Goal: Use online tool/utility: Utilize a website feature to perform a specific function

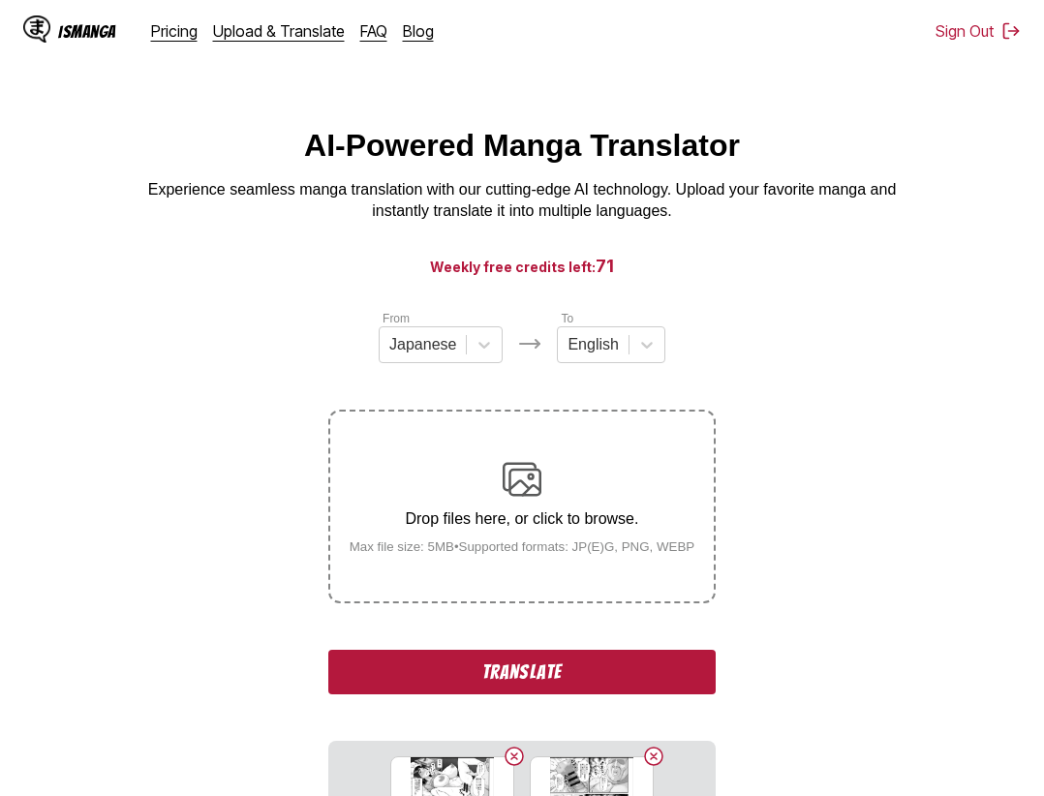
click at [504, 672] on button "Translate" at bounding box center [522, 672] width 388 height 45
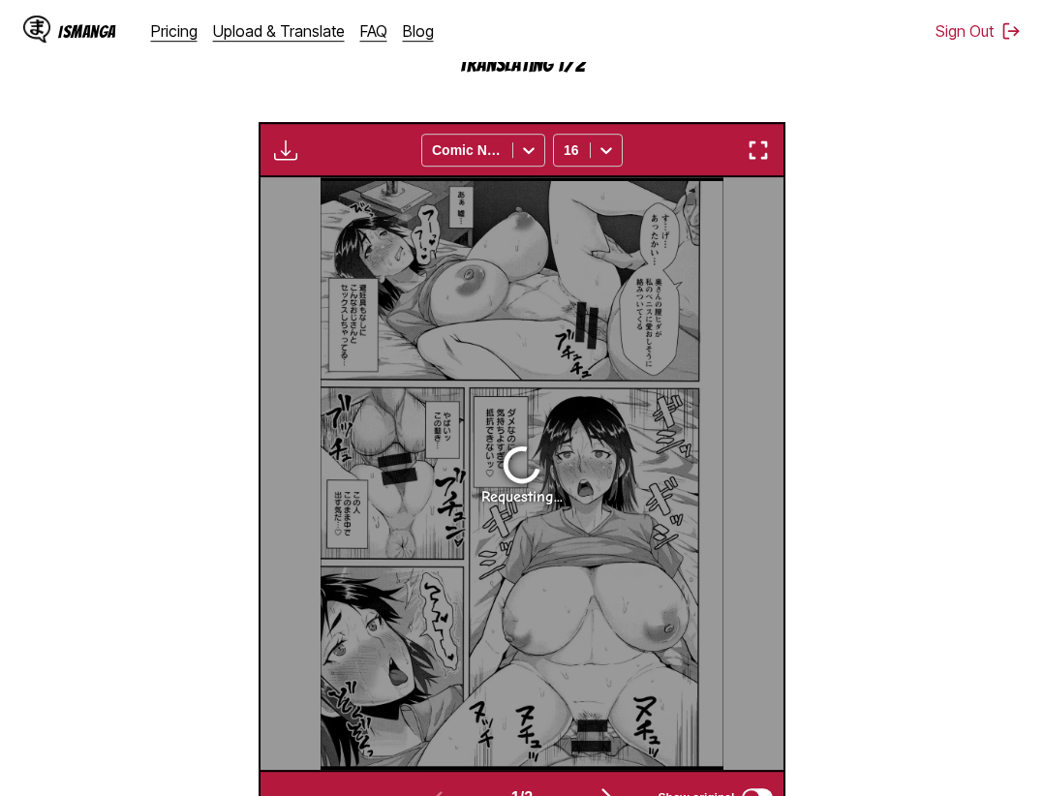
scroll to position [399, 0]
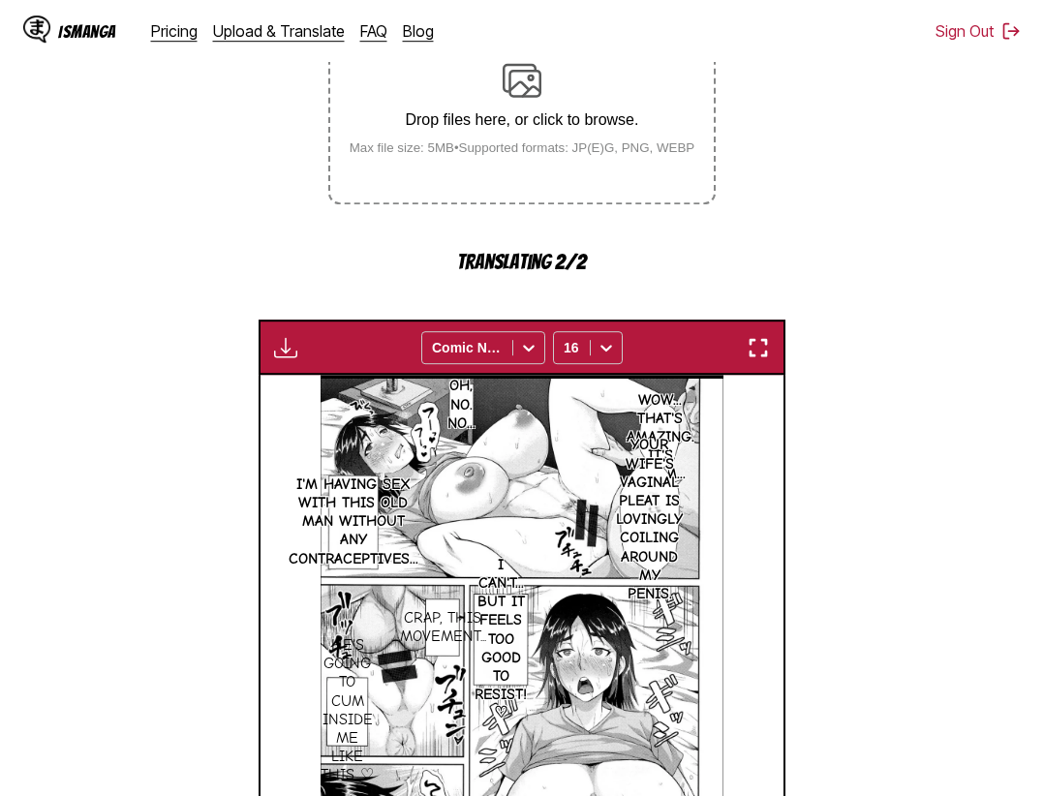
click at [761, 353] on img "button" at bounding box center [758, 347] width 23 height 23
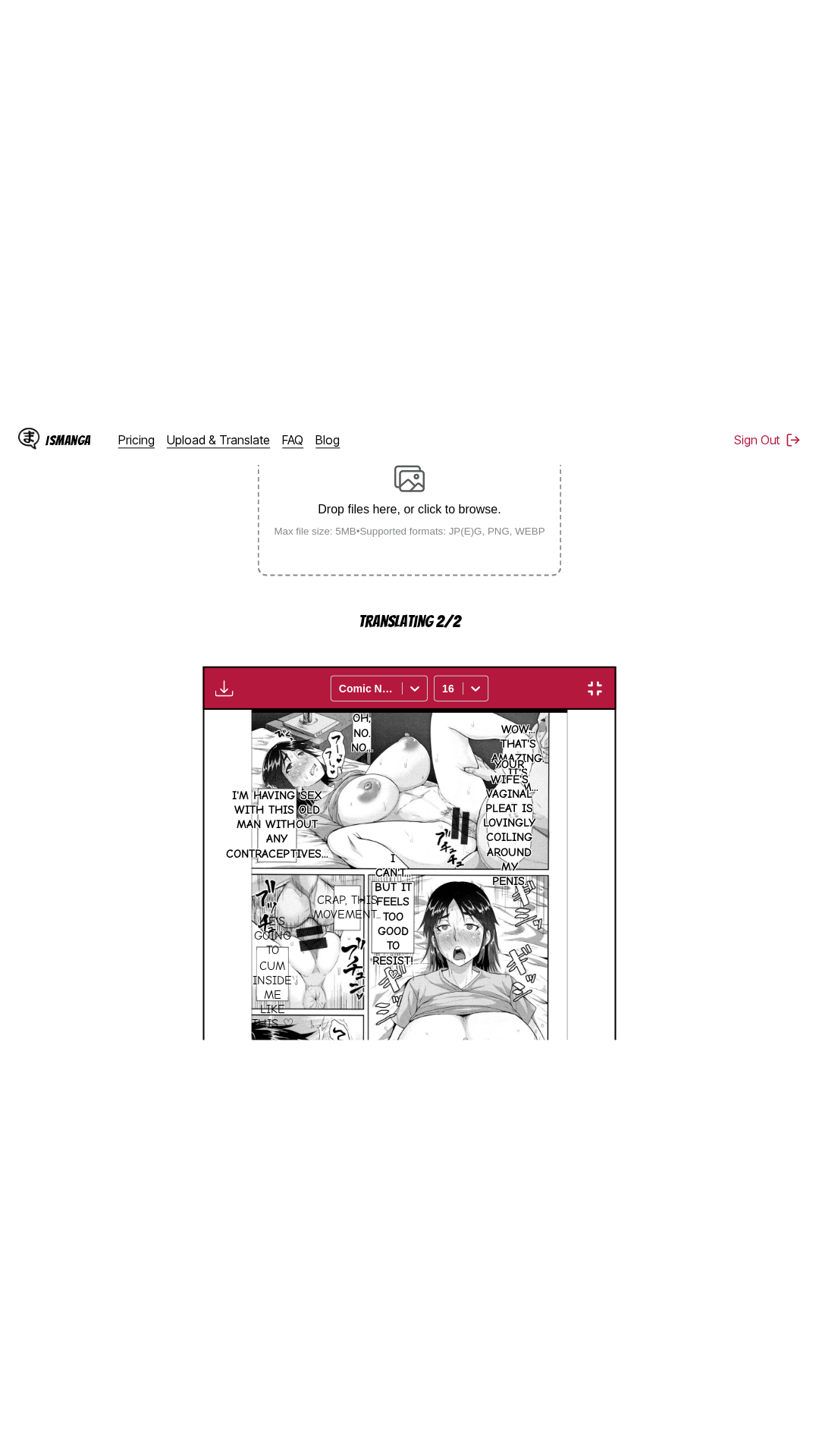
scroll to position [96, 0]
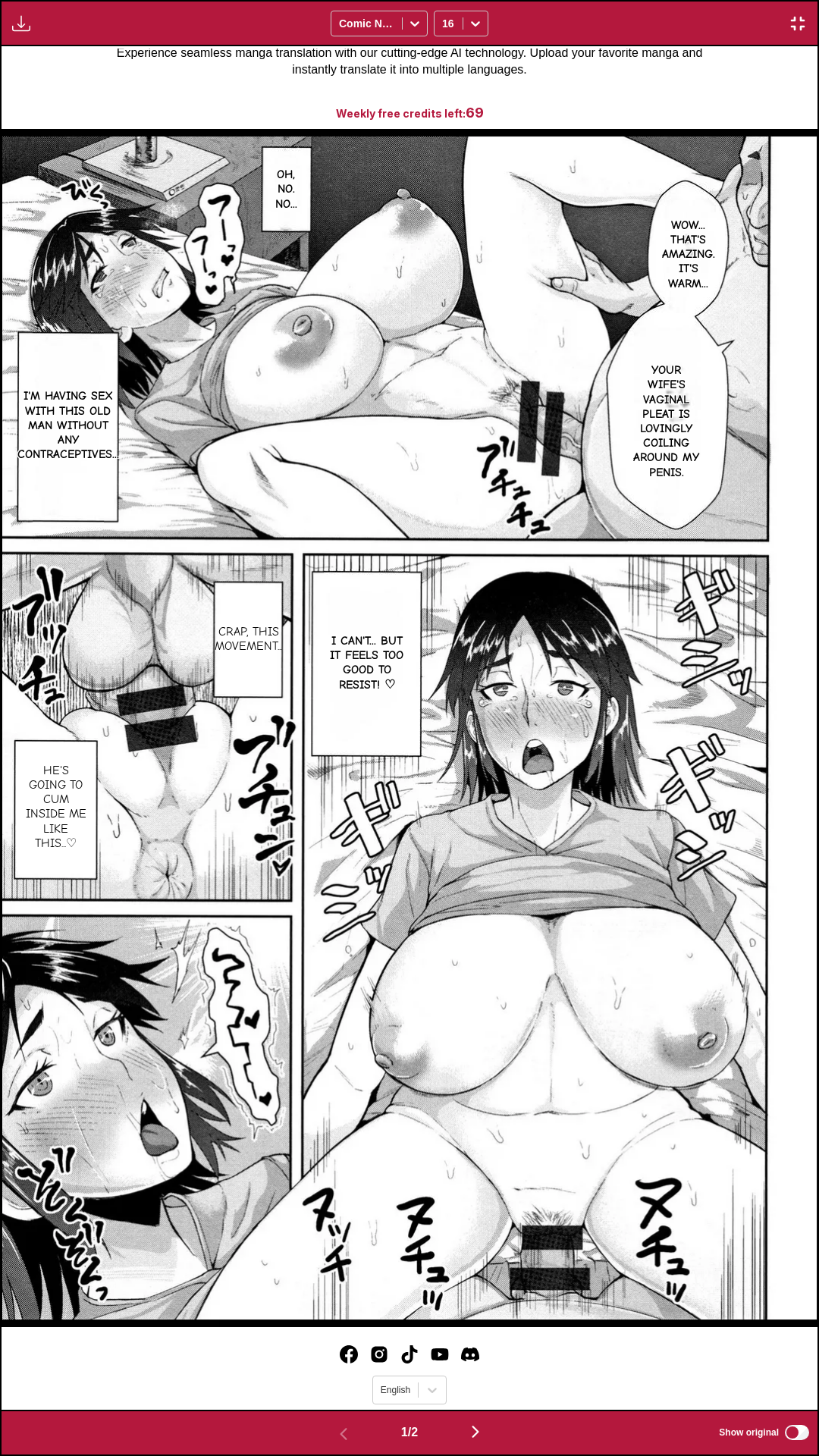
click at [561, 0] on div "Download Panel Download All Comic Neue 16" at bounding box center [410, 23] width 819 height 46
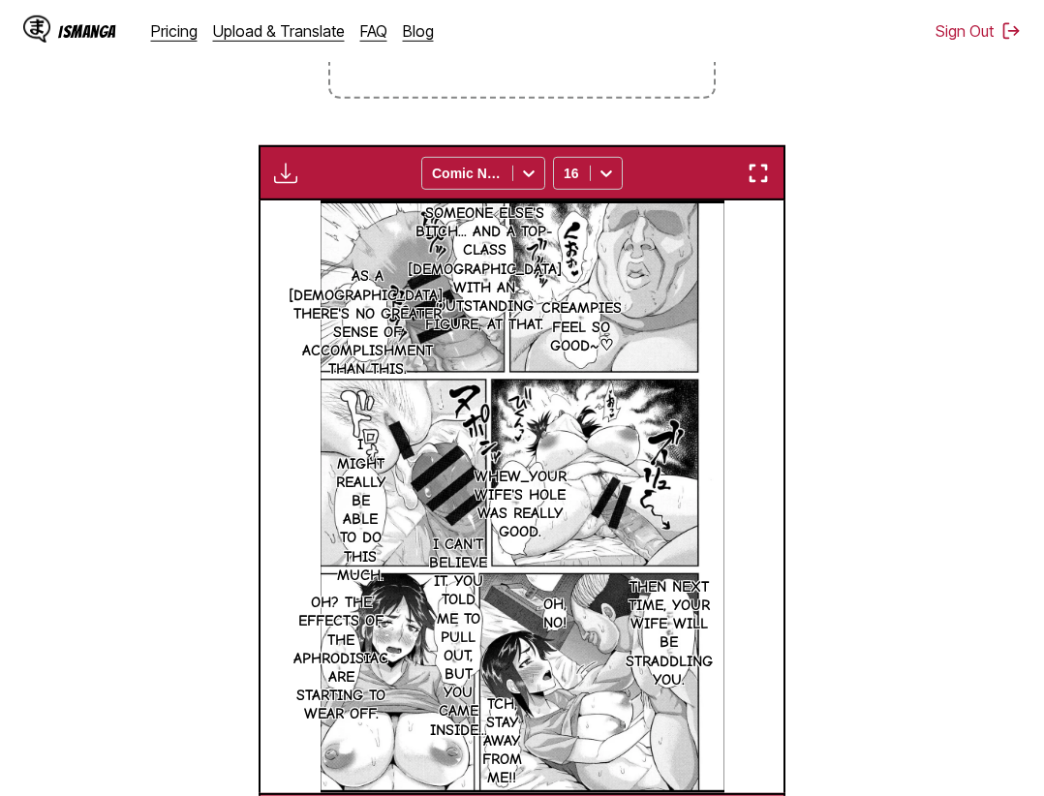
scroll to position [0, 523]
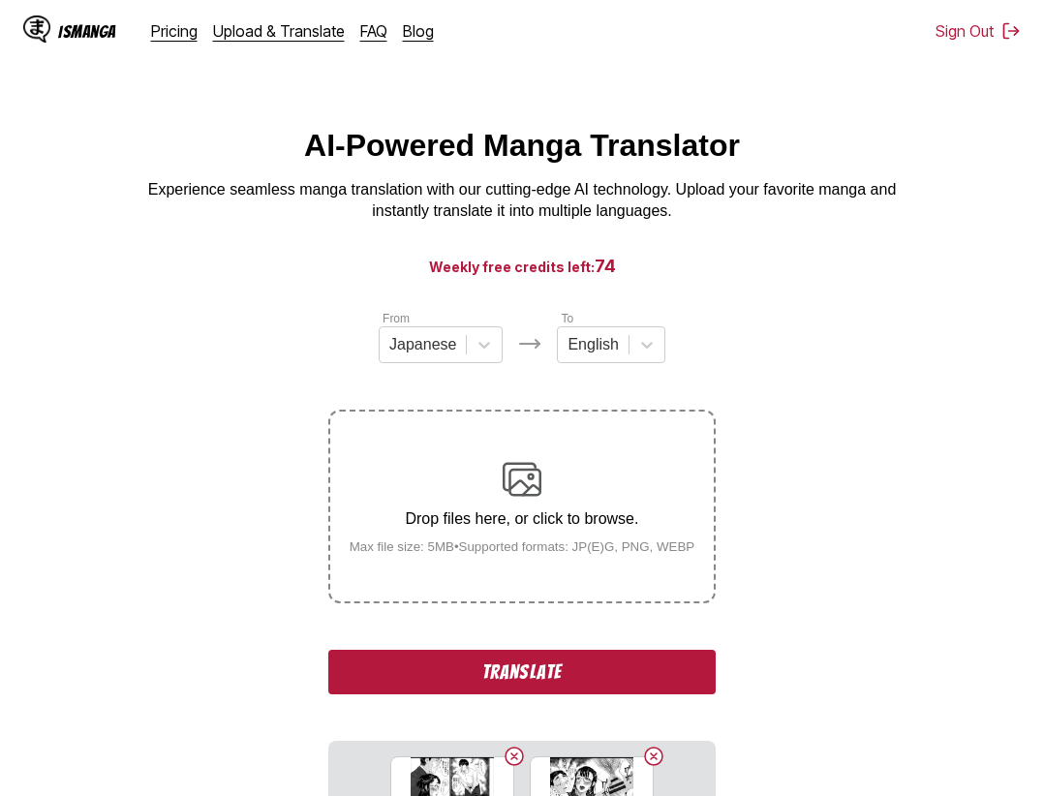
click at [572, 663] on button "Translate" at bounding box center [522, 672] width 388 height 45
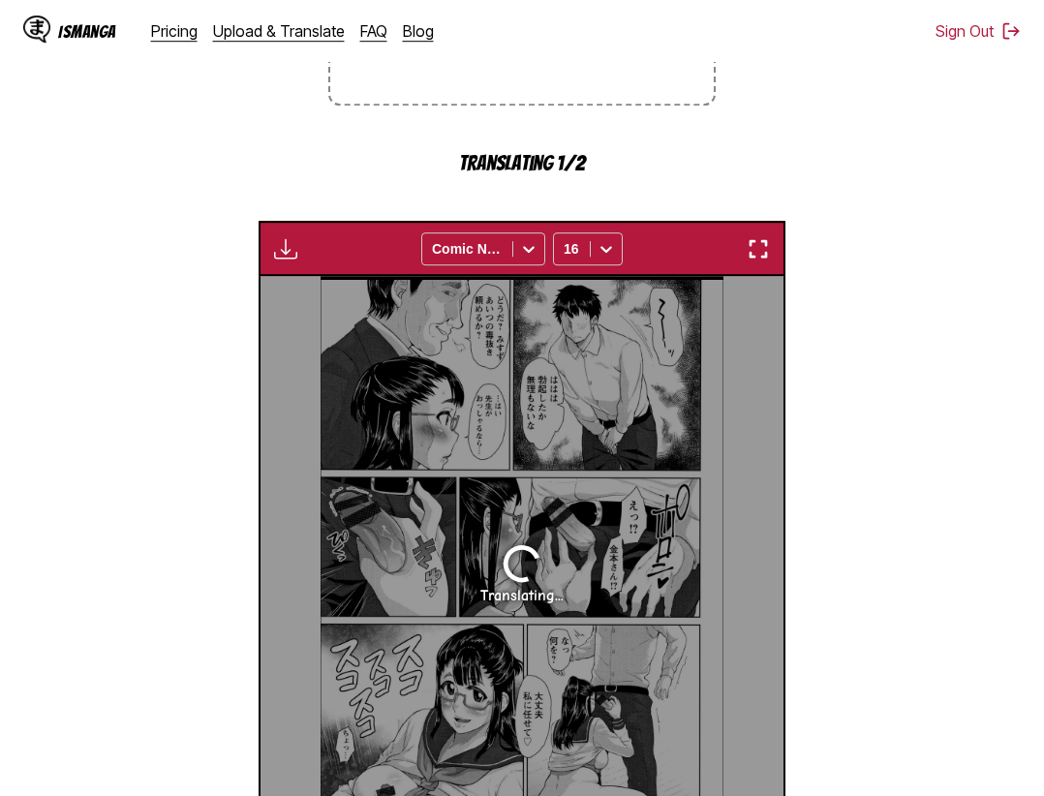
scroll to position [399, 0]
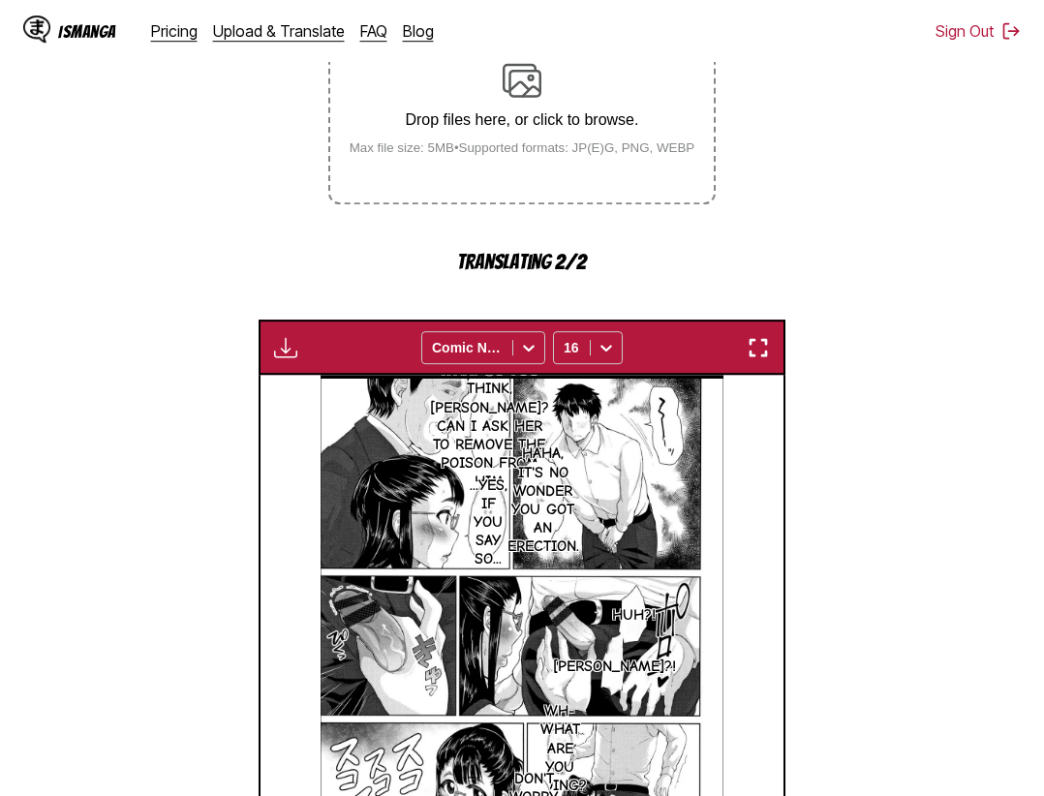
click at [769, 348] on img "button" at bounding box center [758, 347] width 23 height 23
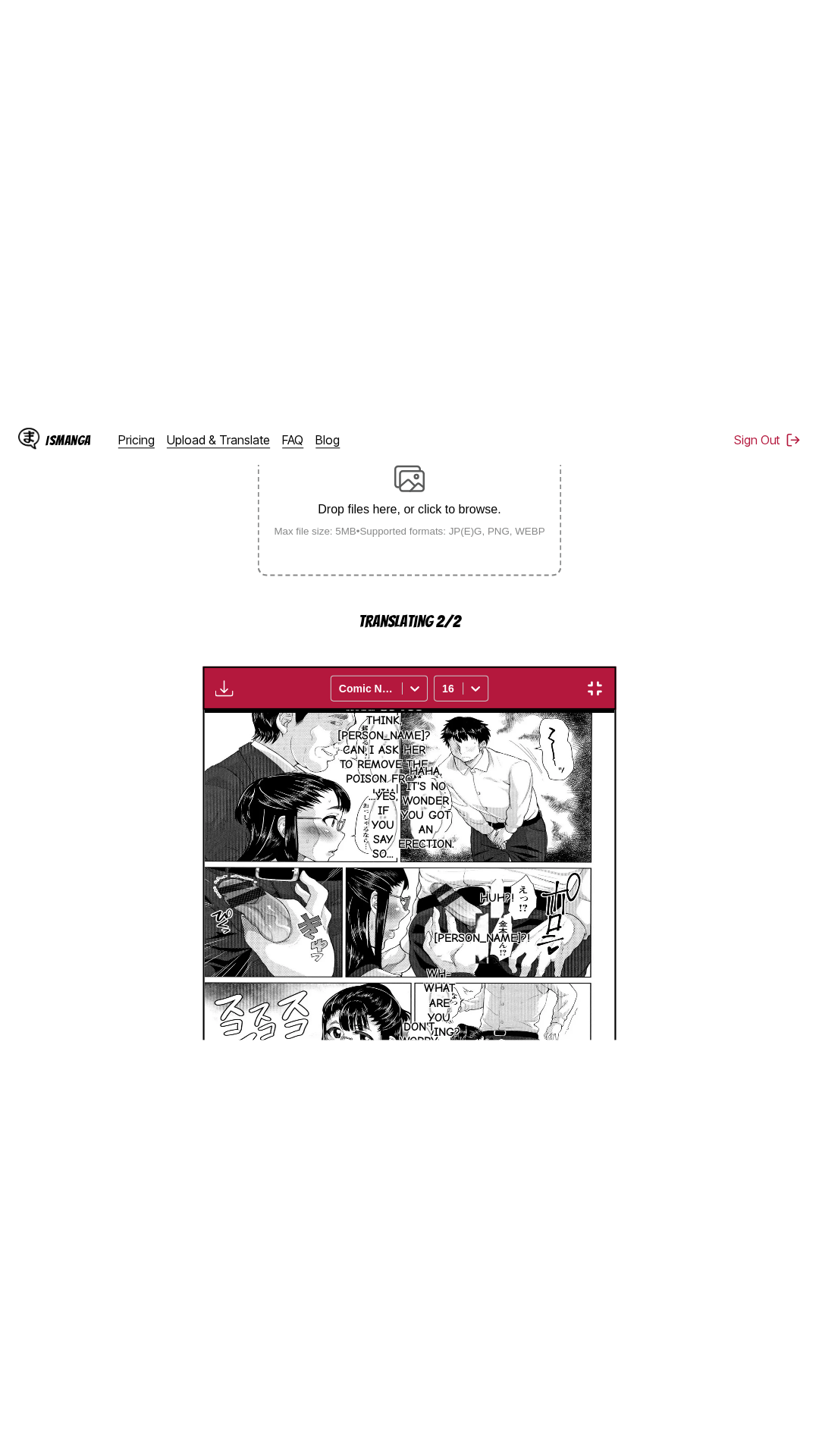
scroll to position [96, 0]
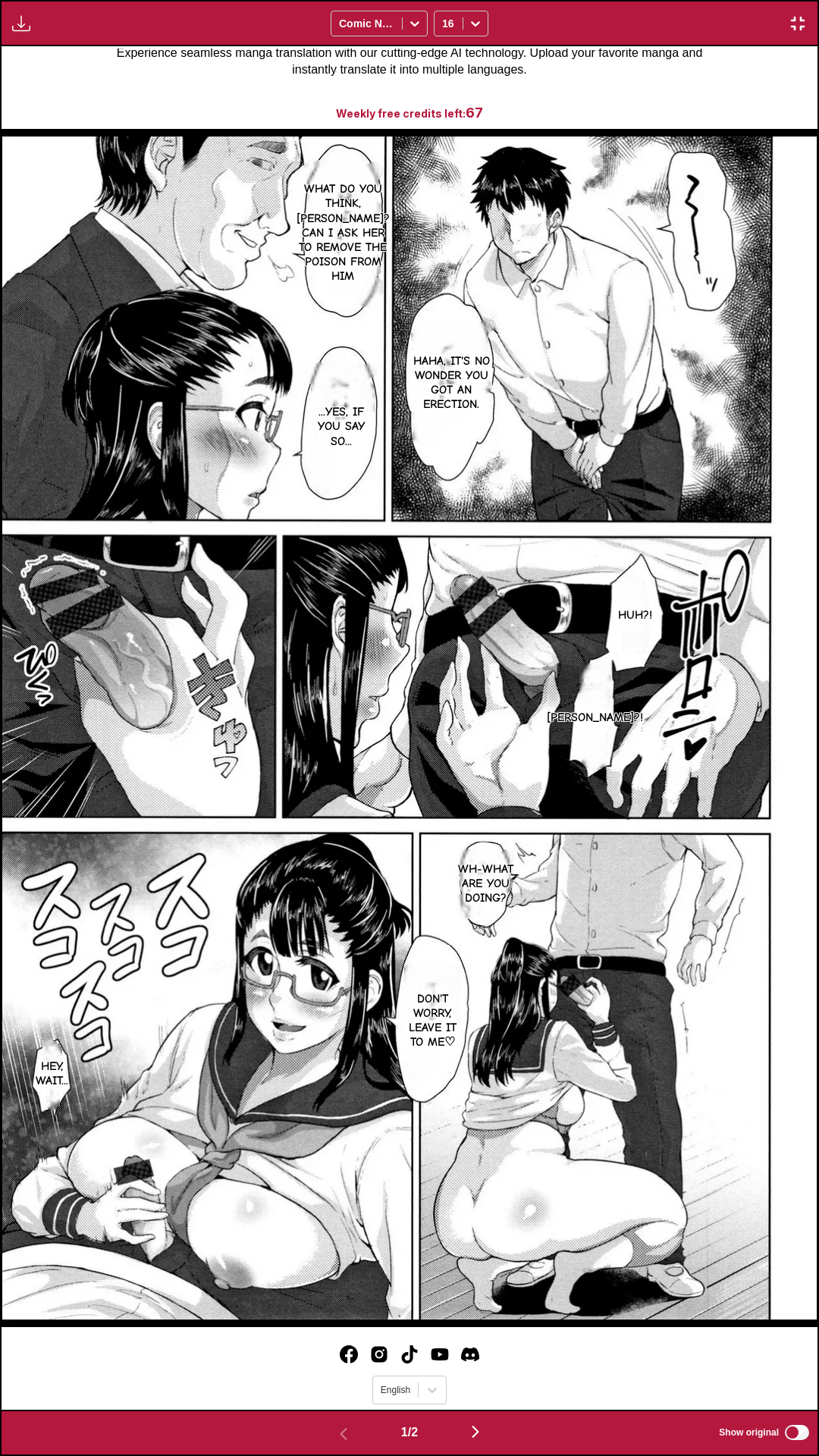
click at [607, 0] on div "Waiting for translations to be done... Comic Neue 16" at bounding box center [410, 23] width 819 height 46
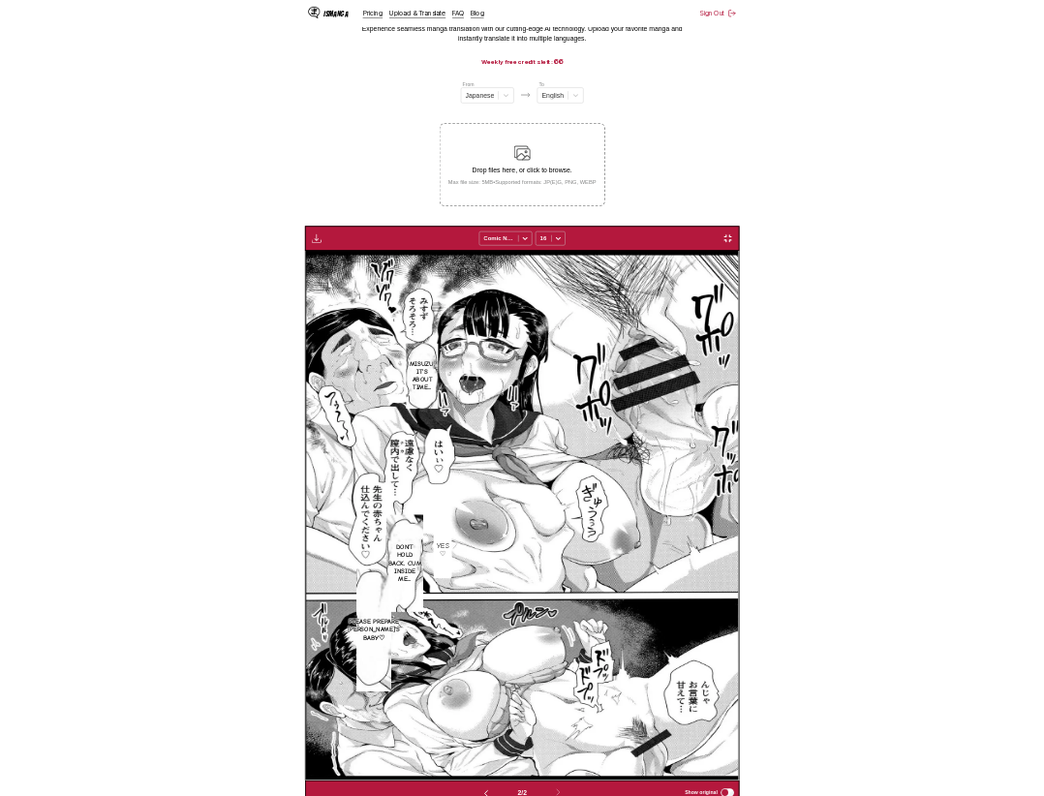
scroll to position [0, 523]
